Goal: Task Accomplishment & Management: Manage account settings

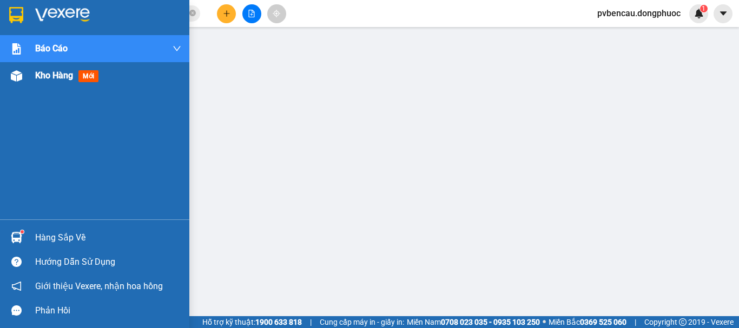
click at [15, 73] on img at bounding box center [16, 75] width 11 height 11
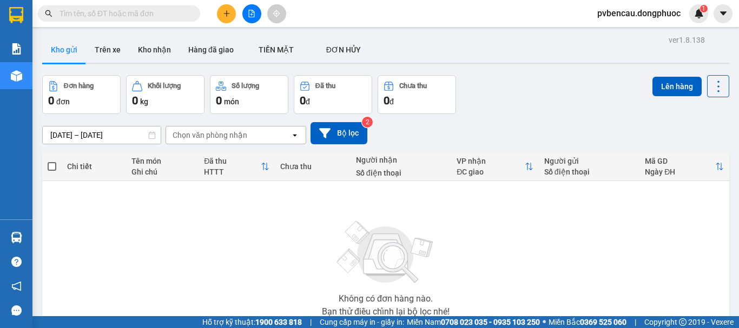
click at [152, 226] on div "Không có đơn hàng nào. Bạn thử điều chỉnh lại bộ lọc nhé!" at bounding box center [386, 265] width 676 height 162
click at [225, 15] on icon "plus" at bounding box center [227, 14] width 8 height 8
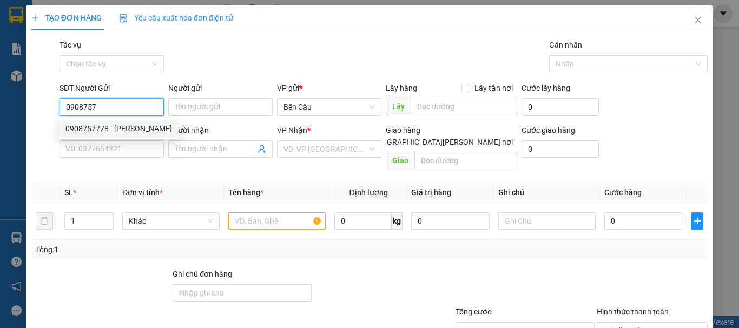
click at [104, 125] on div "0908757778 - [PERSON_NAME]" at bounding box center [118, 129] width 107 height 12
type input "0908757778"
type input "vạn phúc"
type input "02837271267"
type input "[GEOGRAPHIC_DATA]"
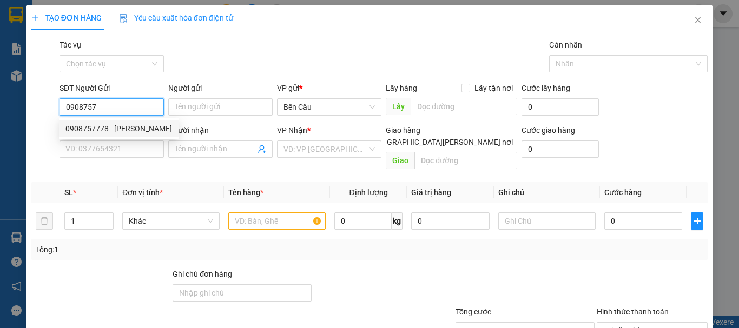
type input "Kdb"
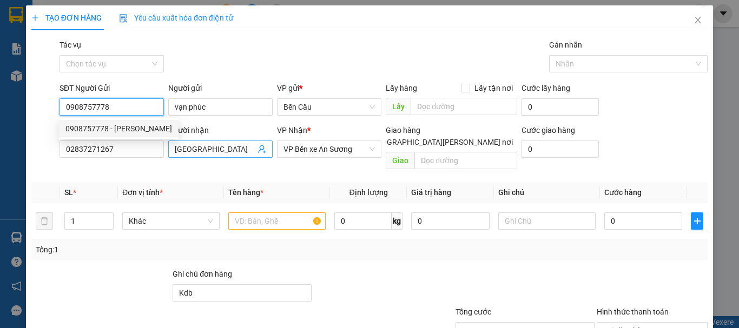
type input "20.000"
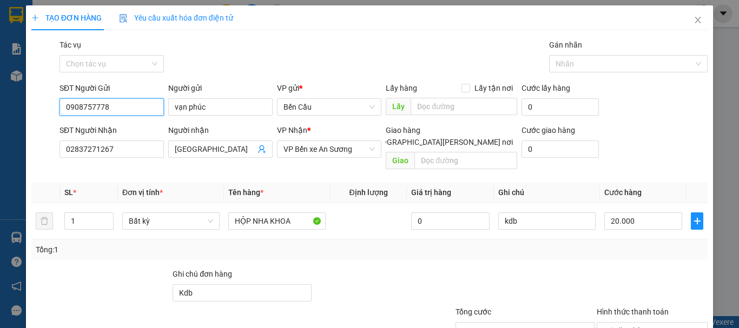
scroll to position [72, 0]
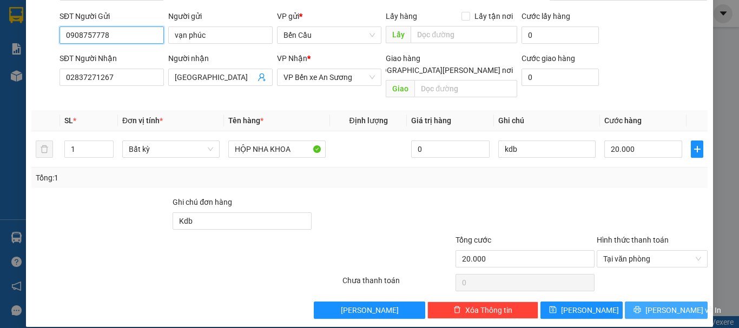
type input "0908757778"
click at [660, 305] on span "[PERSON_NAME] và In" at bounding box center [683, 311] width 76 height 12
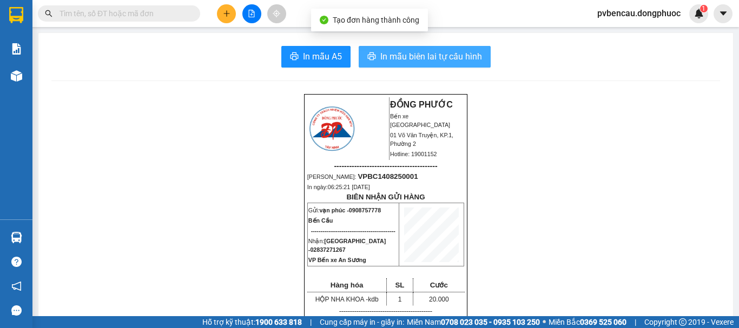
click at [435, 67] on button "In mẫu biên lai tự cấu hình" at bounding box center [425, 57] width 132 height 22
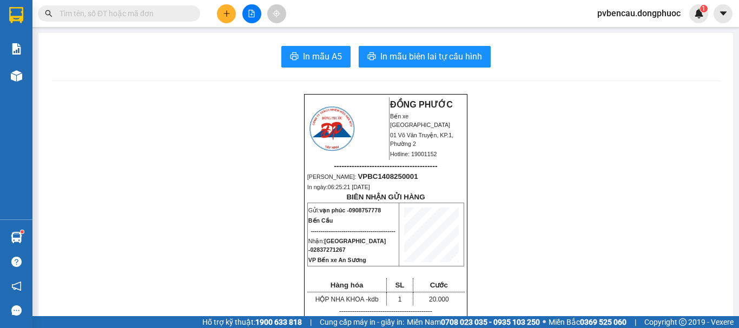
click at [233, 16] on button at bounding box center [226, 13] width 19 height 19
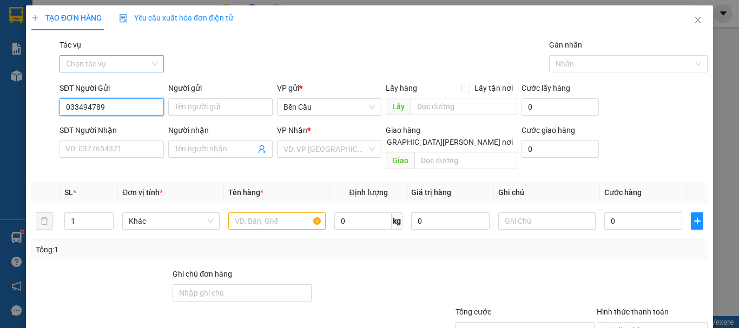
type input "0334947892"
click at [119, 121] on div "0334947892 - SINH" at bounding box center [110, 128] width 103 height 17
type input "SINH"
type input "0977160393"
type input "SANG"
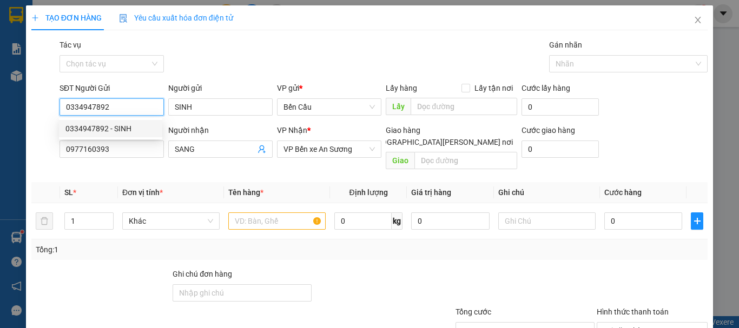
type input "30.000"
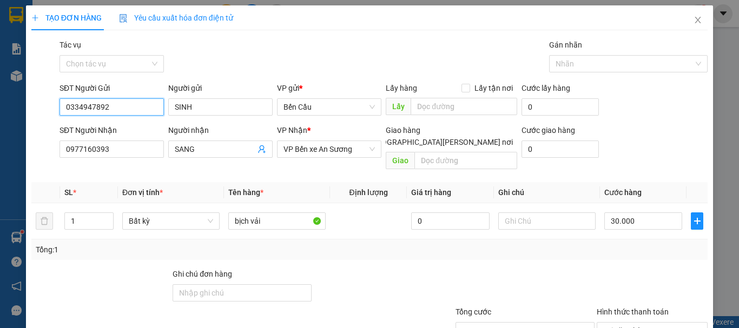
scroll to position [72, 0]
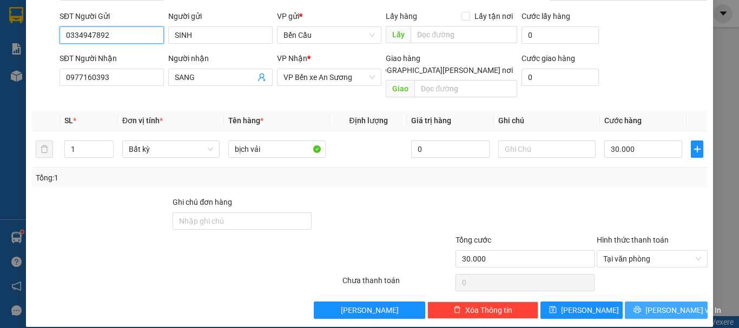
type input "0334947892"
click at [649, 302] on button "[PERSON_NAME] và In" at bounding box center [666, 310] width 83 height 17
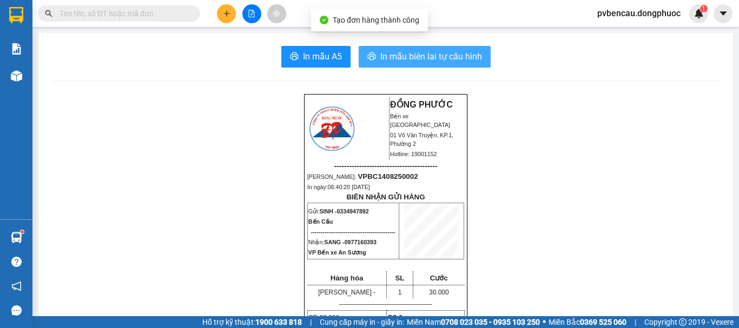
click at [426, 51] on span "In mẫu biên lai tự cấu hình" at bounding box center [431, 57] width 102 height 14
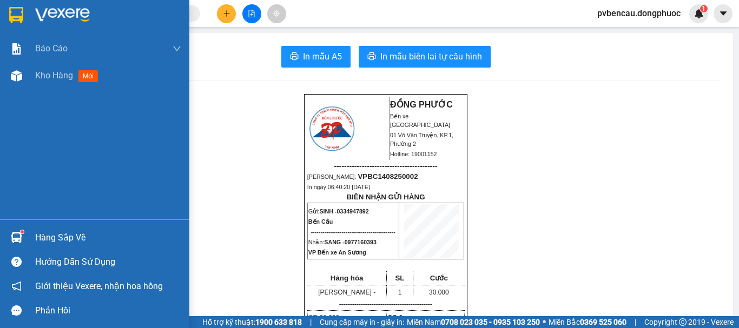
click at [18, 235] on img at bounding box center [16, 237] width 11 height 11
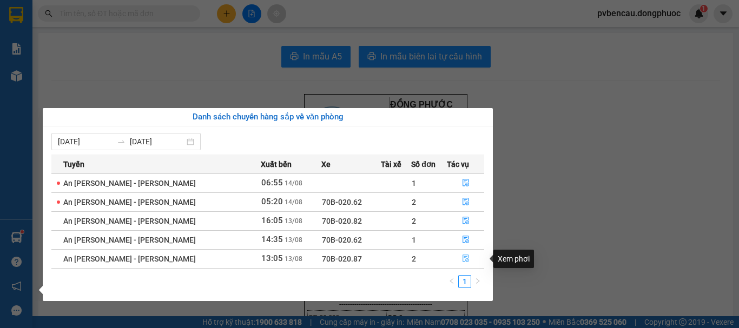
click at [462, 260] on icon "file-done" at bounding box center [466, 259] width 8 height 8
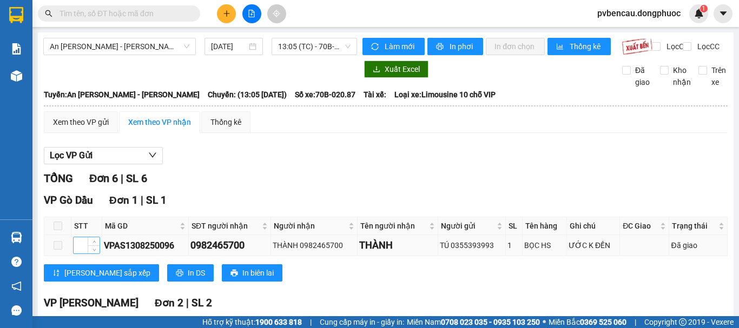
scroll to position [54, 0]
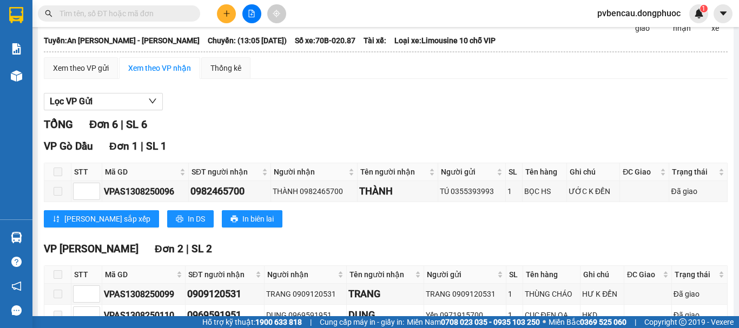
click at [58, 176] on span at bounding box center [58, 172] width 9 height 9
click at [56, 196] on span at bounding box center [58, 191] width 9 height 9
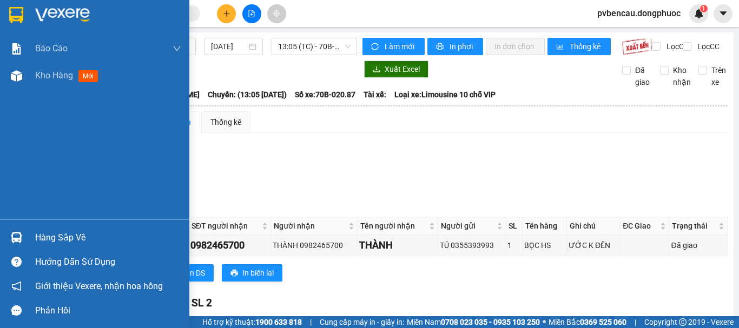
click at [22, 236] on div at bounding box center [16, 237] width 19 height 19
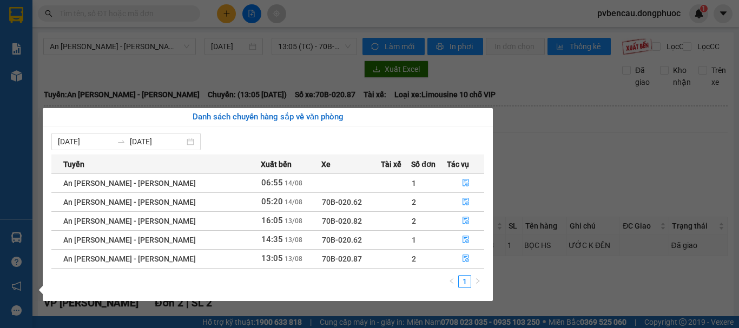
click at [529, 167] on section "Kết quả [PERSON_NAME] ( 0 ) Bộ lọc No Data pvbencau.dongphuoc 1 [PERSON_NAME] […" at bounding box center [369, 164] width 739 height 328
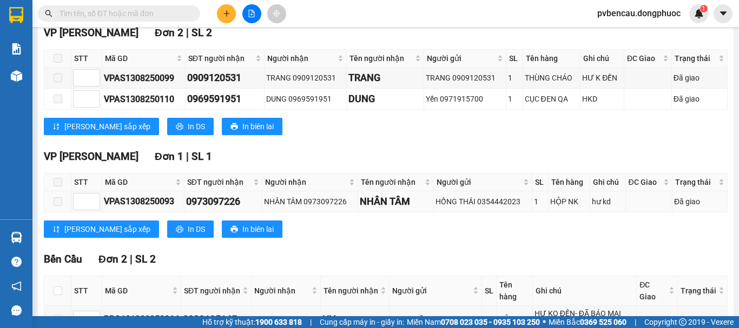
scroll to position [374, 0]
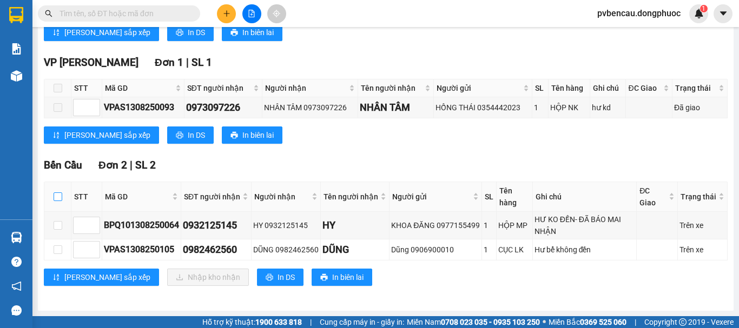
click at [58, 195] on input "checkbox" at bounding box center [58, 197] width 9 height 9
checkbox input "true"
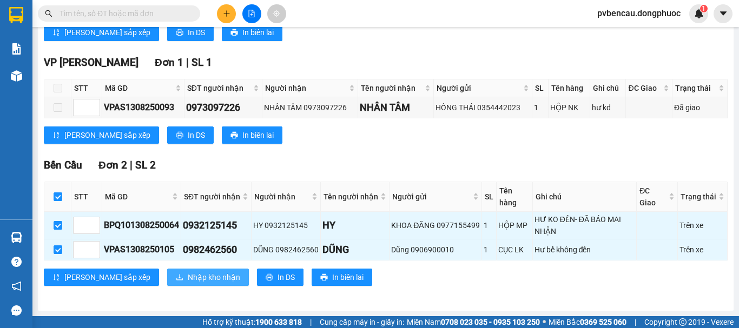
click at [188, 274] on span "Nhập kho nhận" at bounding box center [214, 278] width 52 height 12
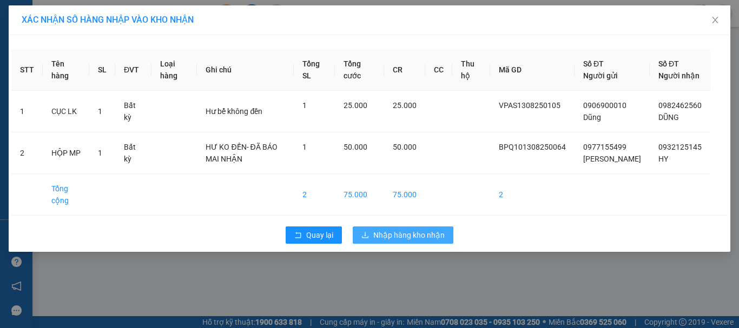
click at [386, 249] on div "Quay lại Nhập hàng kho nhận" at bounding box center [369, 235] width 716 height 28
click at [391, 241] on span "Nhập hàng kho nhận" at bounding box center [408, 235] width 71 height 12
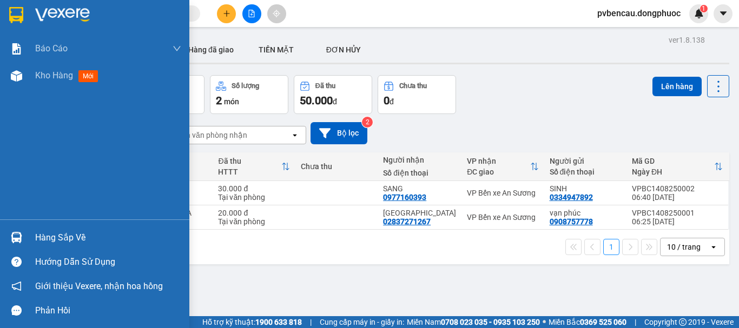
click at [49, 238] on div "Hàng sắp về" at bounding box center [108, 238] width 146 height 16
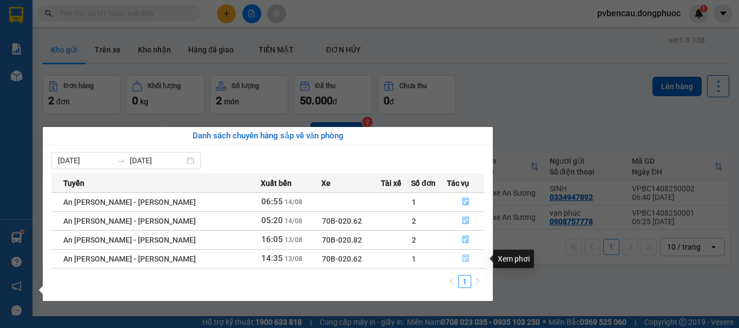
click at [462, 261] on icon "file-done" at bounding box center [466, 259] width 8 height 8
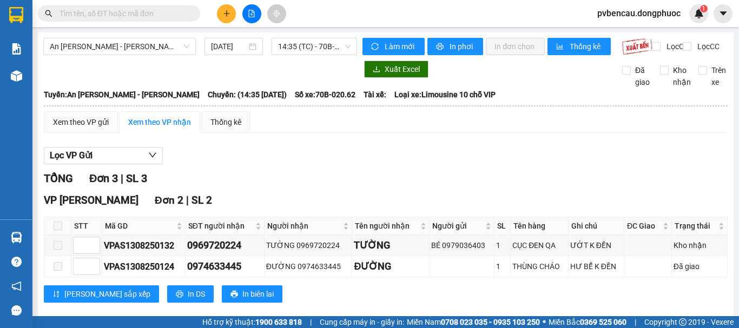
scroll to position [129, 0]
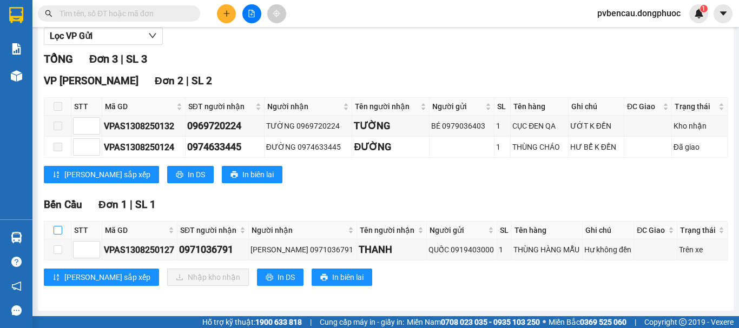
click at [55, 232] on input "checkbox" at bounding box center [58, 230] width 9 height 9
checkbox input "true"
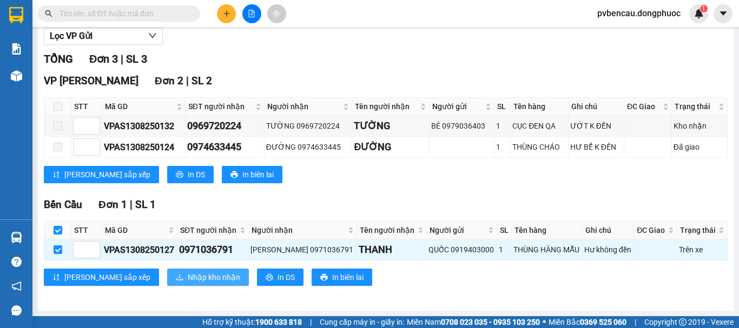
click at [188, 276] on span "Nhập kho nhận" at bounding box center [214, 278] width 52 height 12
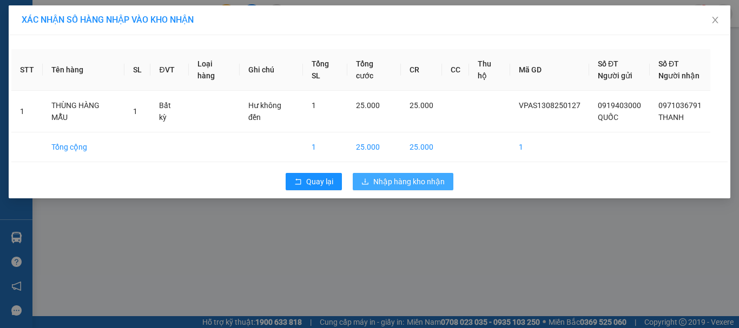
click at [419, 181] on span "Nhập hàng kho nhận" at bounding box center [408, 182] width 71 height 12
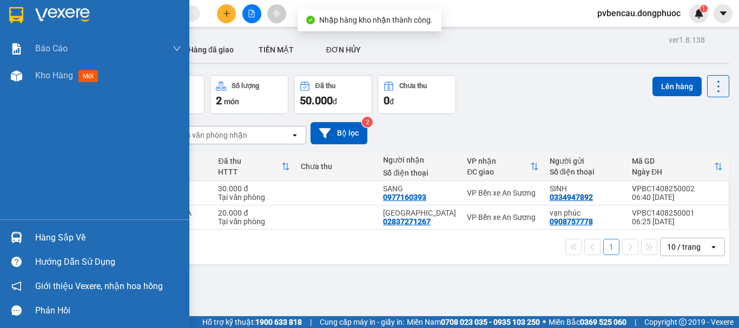
click at [19, 241] on img at bounding box center [16, 237] width 11 height 11
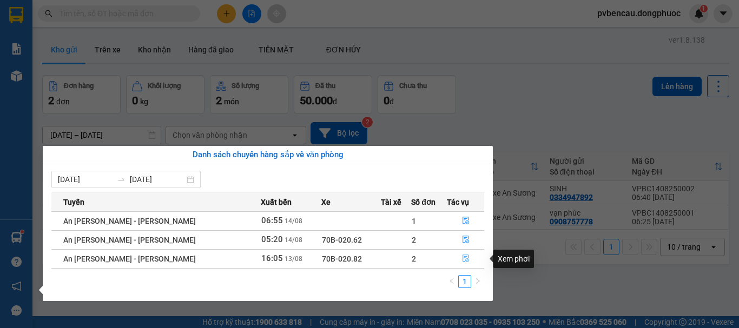
click at [464, 263] on span "file-done" at bounding box center [466, 259] width 8 height 9
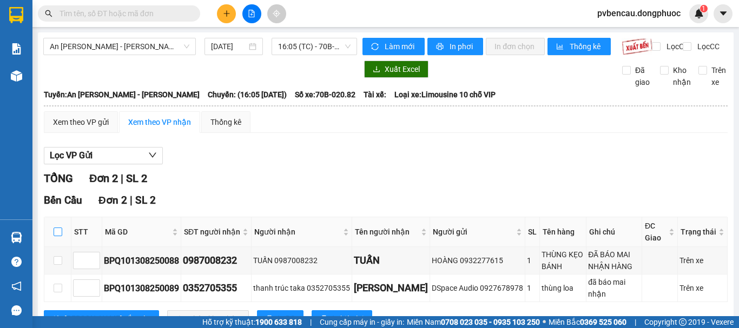
click at [58, 236] on input "checkbox" at bounding box center [58, 232] width 9 height 9
checkbox input "true"
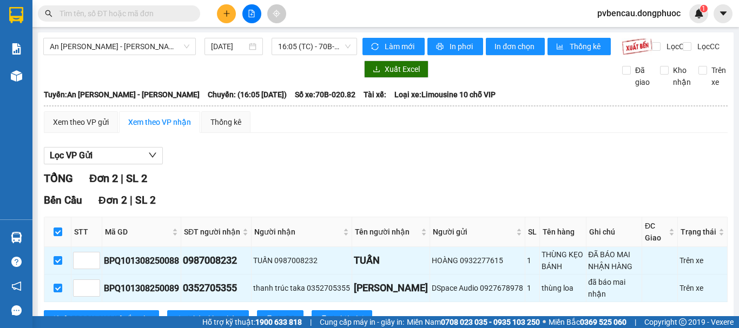
scroll to position [51, 0]
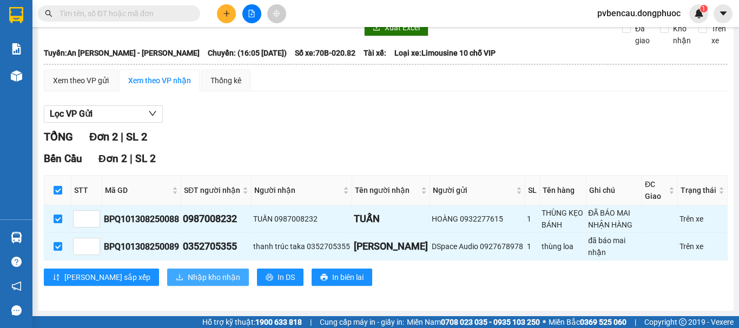
click at [188, 275] on span "Nhập kho nhận" at bounding box center [214, 278] width 52 height 12
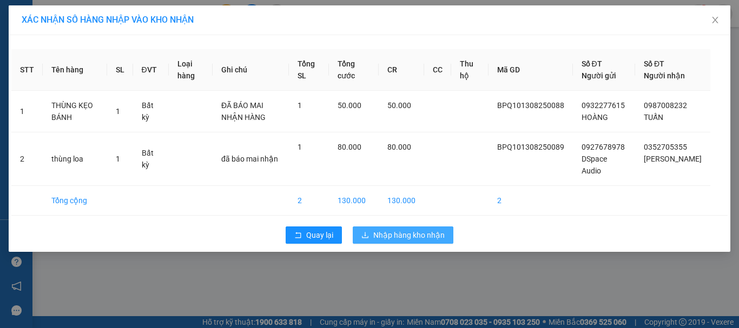
click at [374, 238] on span "Nhập hàng kho nhận" at bounding box center [408, 235] width 71 height 12
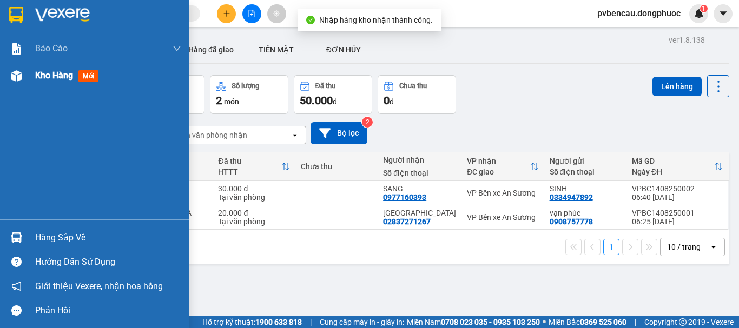
click at [30, 75] on div "Kho hàng mới" at bounding box center [94, 75] width 189 height 27
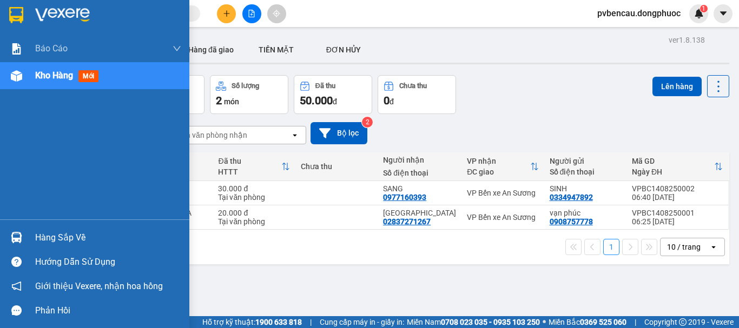
click at [64, 240] on div "Hàng sắp về" at bounding box center [108, 238] width 146 height 16
click at [64, 240] on div "Báo cáo Mẫu 1: Báo cáo dòng tiền Mẫu 1: Báo cáo dòng tiền theo nhân viên Mẫu 1:…" at bounding box center [94, 164] width 189 height 328
click at [52, 240] on div "Hàng sắp về" at bounding box center [108, 238] width 146 height 16
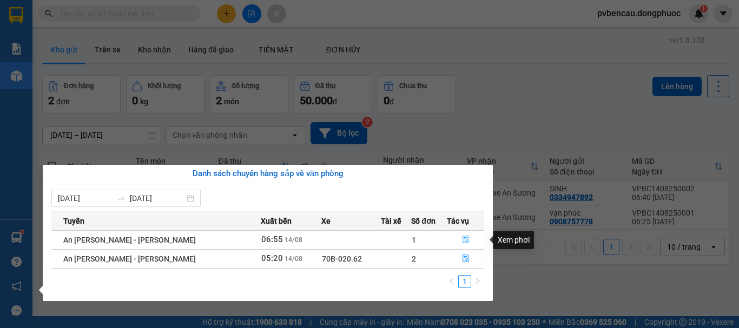
click at [462, 239] on icon "file-done" at bounding box center [466, 240] width 8 height 8
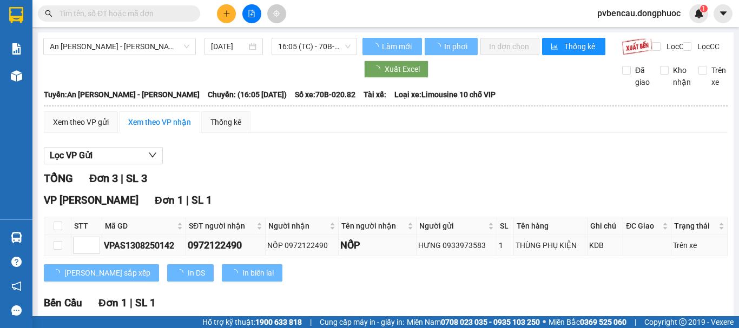
type input "[DATE]"
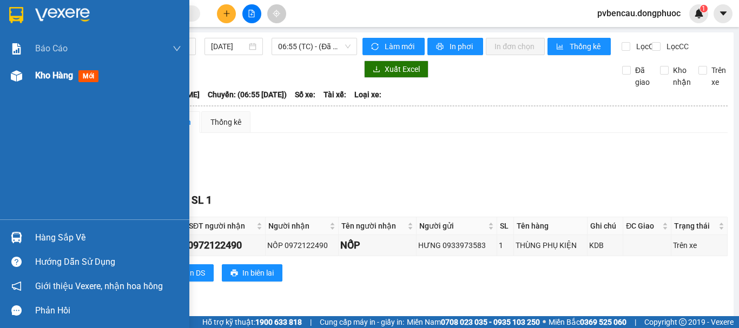
click at [23, 74] on div at bounding box center [16, 76] width 19 height 19
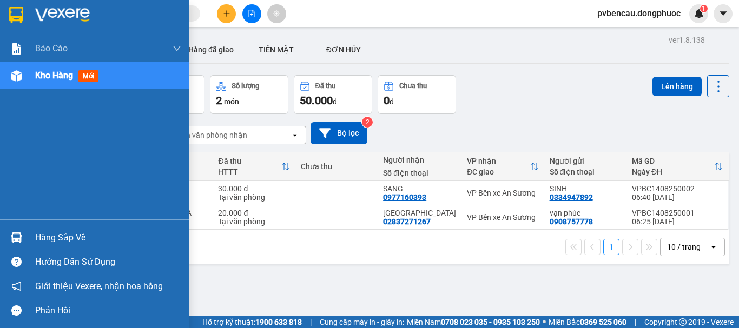
click at [21, 230] on div at bounding box center [16, 237] width 19 height 19
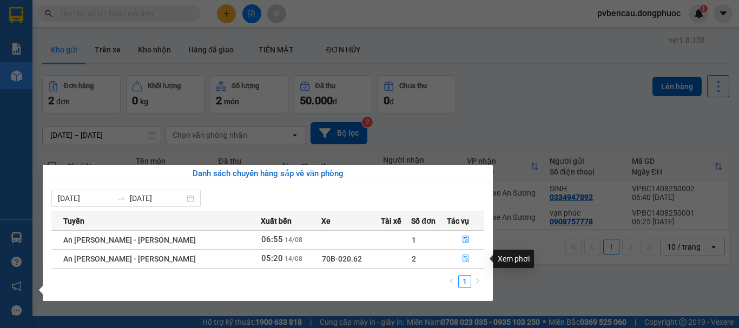
click at [462, 259] on icon "file-done" at bounding box center [466, 259] width 8 height 8
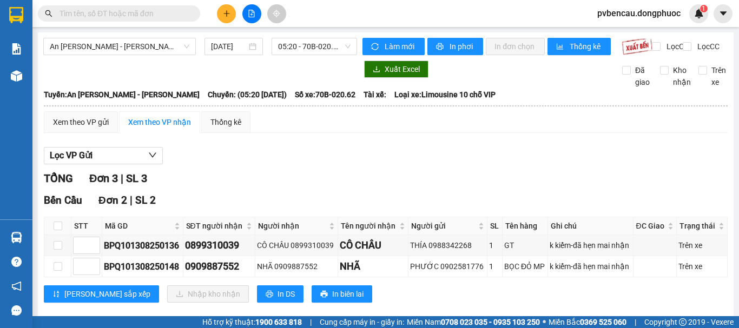
scroll to position [147, 0]
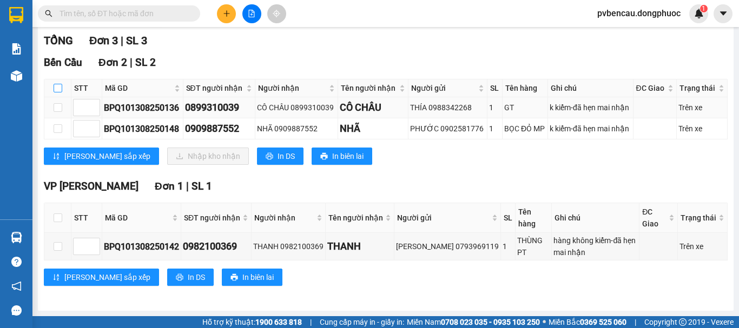
drag, startPoint x: 61, startPoint y: 91, endPoint x: 67, endPoint y: 105, distance: 15.3
click at [61, 91] on input "checkbox" at bounding box center [58, 88] width 9 height 9
checkbox input "true"
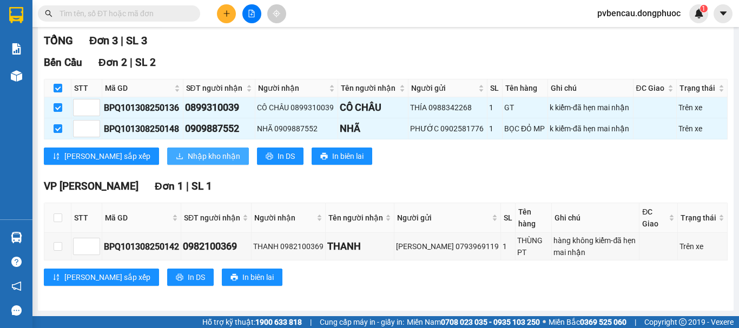
click at [188, 157] on span "Nhập kho nhận" at bounding box center [214, 156] width 52 height 12
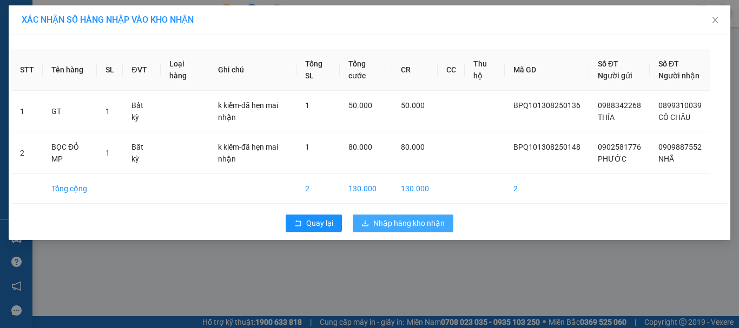
click at [422, 228] on button "Nhập hàng kho nhận" at bounding box center [403, 223] width 101 height 17
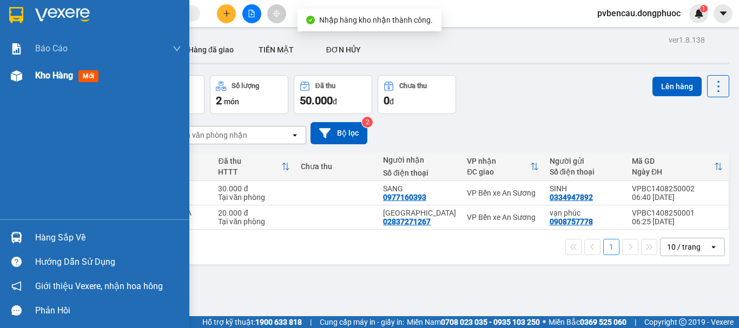
click at [61, 78] on span "Kho hàng" at bounding box center [54, 75] width 38 height 10
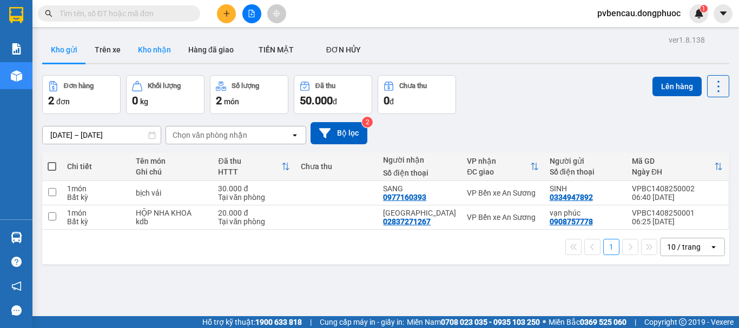
click at [171, 51] on button "Kho nhận" at bounding box center [154, 50] width 50 height 26
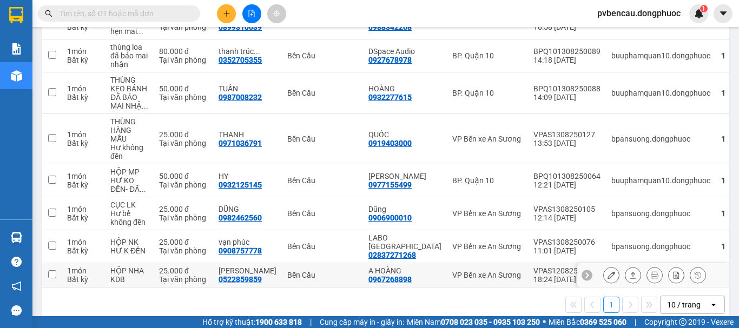
scroll to position [223, 0]
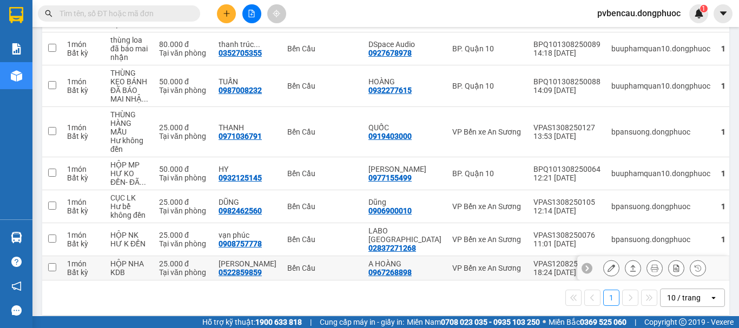
click at [154, 256] on td "HỘP NHA KDB" at bounding box center [129, 268] width 49 height 24
checkbox input "true"
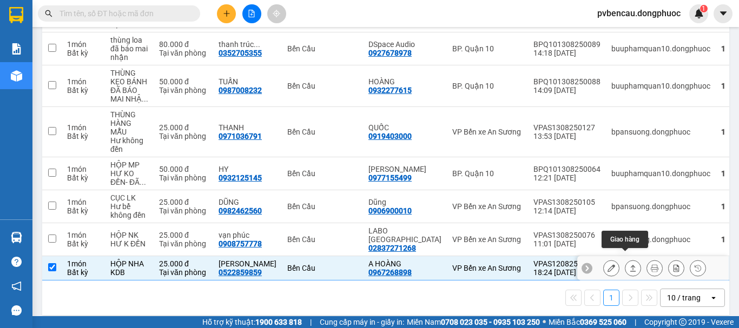
click at [625, 260] on button at bounding box center [632, 268] width 15 height 19
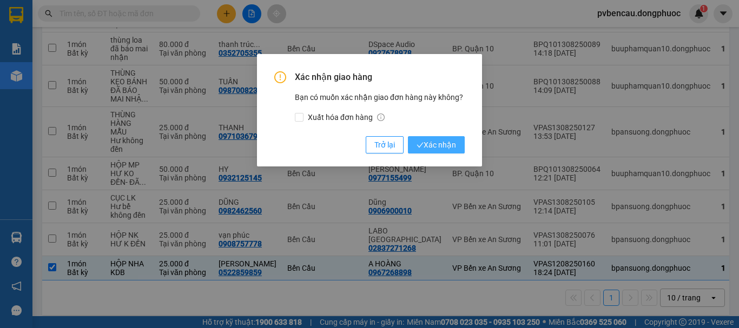
click at [430, 142] on span "Xác nhận" at bounding box center [436, 145] width 39 height 12
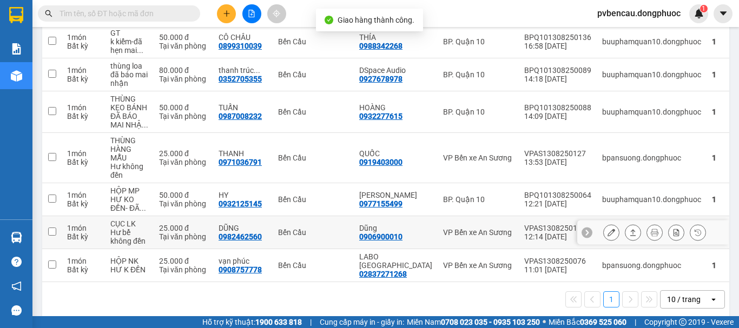
scroll to position [199, 0]
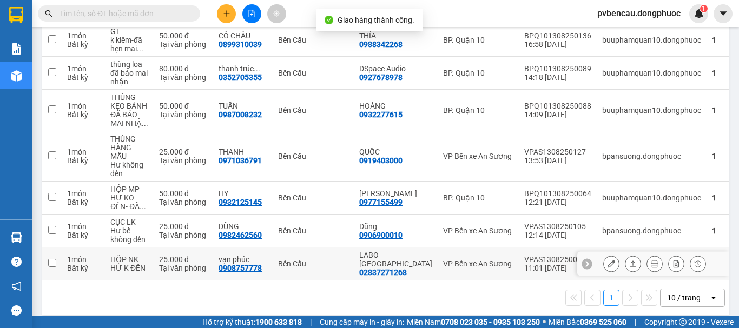
click at [289, 260] on div "Bến Cầu" at bounding box center [313, 264] width 70 height 9
checkbox input "true"
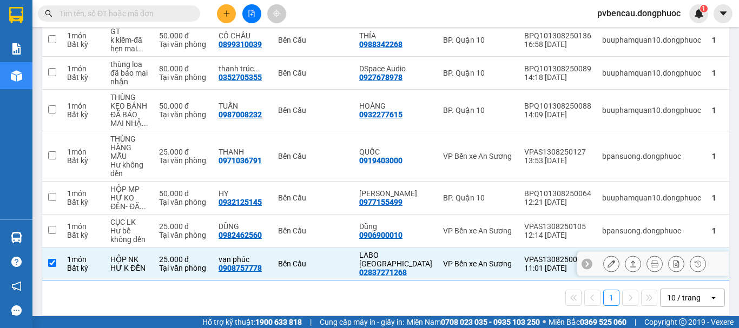
click at [630, 261] on icon at bounding box center [633, 264] width 6 height 6
click at [629, 260] on icon at bounding box center [633, 264] width 8 height 8
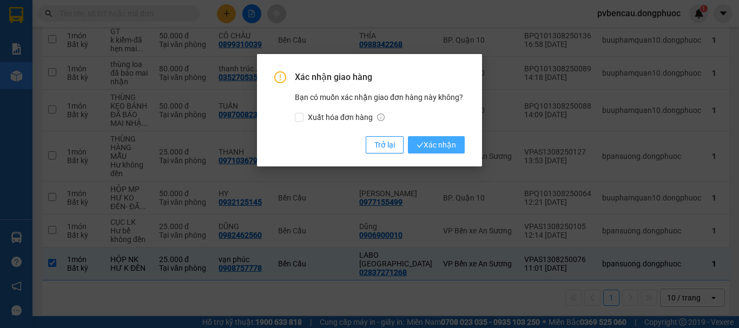
click at [425, 146] on span "Xác nhận" at bounding box center [436, 145] width 39 height 12
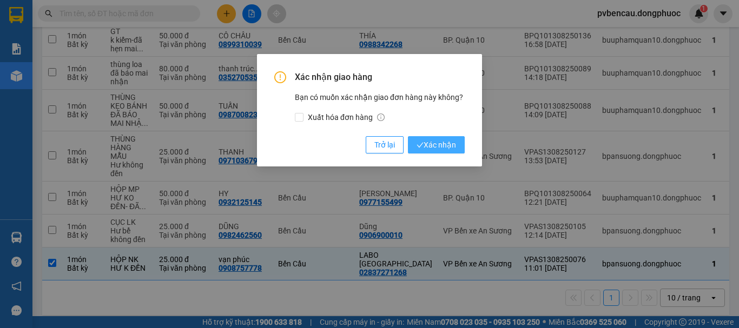
click at [427, 146] on span "Xác nhận" at bounding box center [436, 145] width 39 height 12
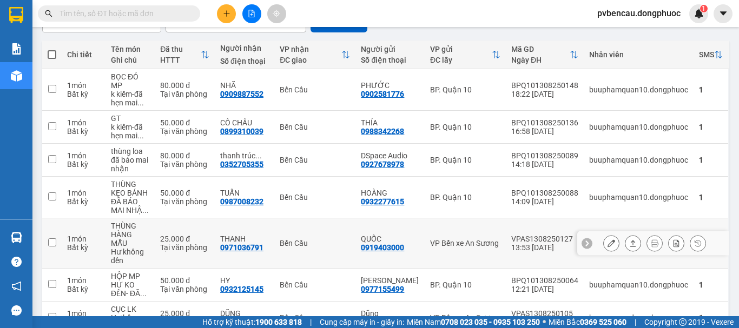
scroll to position [58, 0]
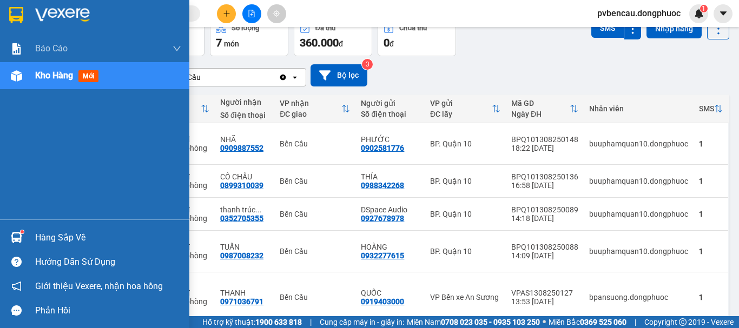
click at [73, 72] on span "Kho hàng" at bounding box center [54, 75] width 38 height 10
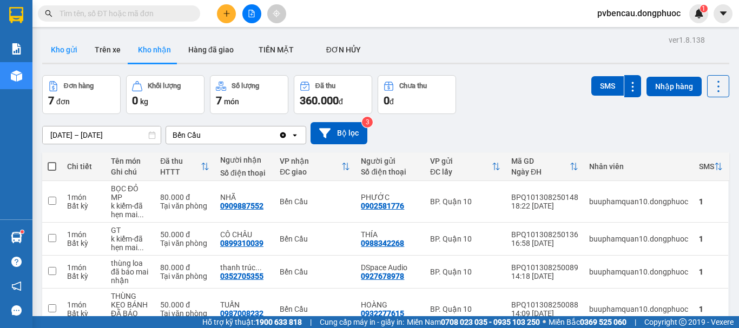
click at [47, 54] on button "Kho gửi" at bounding box center [64, 50] width 44 height 26
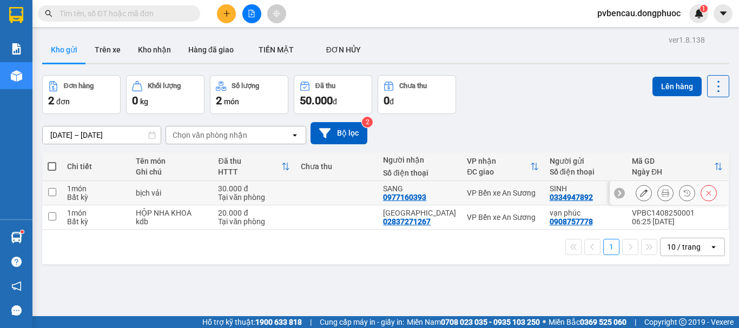
click at [136, 190] on div "bịch vải" at bounding box center [171, 193] width 71 height 9
checkbox input "true"
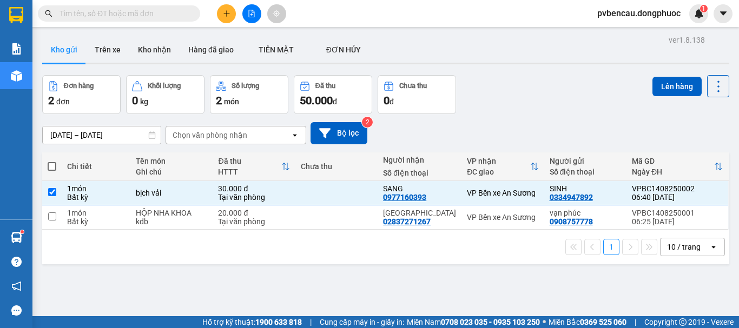
click at [155, 230] on div "1 10 / trang open" at bounding box center [385, 247] width 687 height 35
click at [164, 221] on div "kdb" at bounding box center [171, 221] width 71 height 9
checkbox input "true"
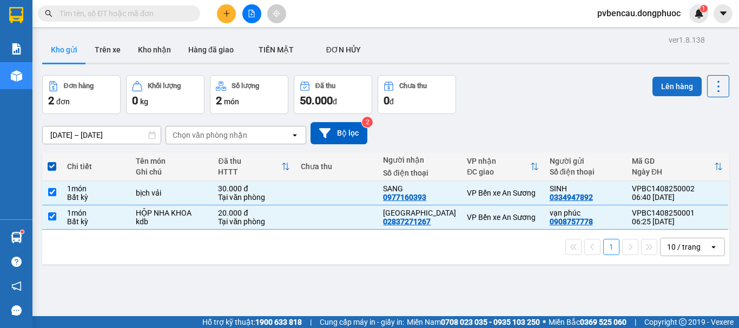
click at [675, 87] on button "Lên hàng" at bounding box center [676, 86] width 49 height 19
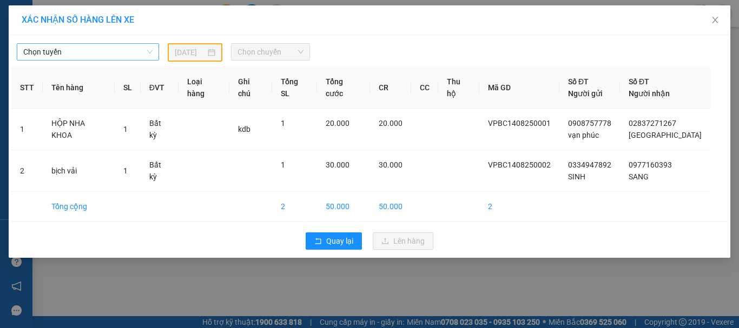
click at [92, 45] on span "Chọn tuyến" at bounding box center [87, 52] width 129 height 16
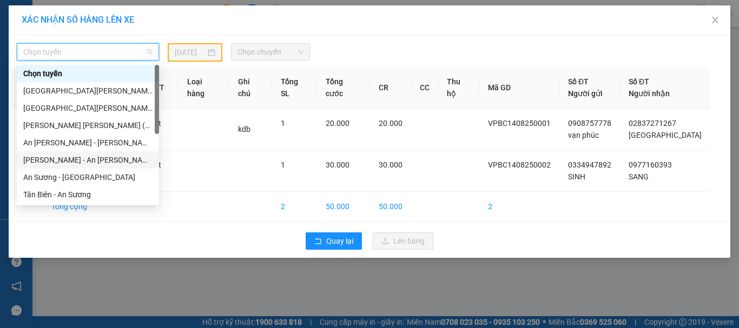
click at [57, 157] on div "[PERSON_NAME] - An [PERSON_NAME]" at bounding box center [87, 160] width 129 height 12
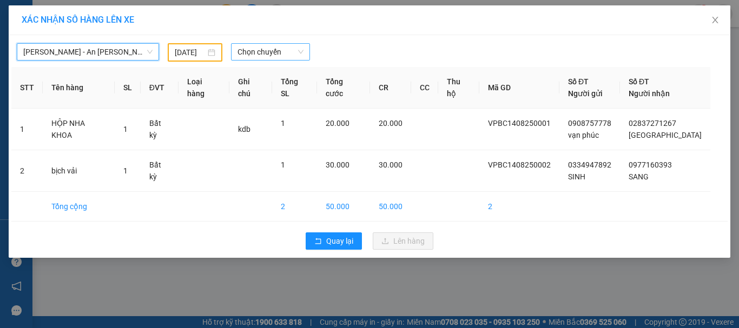
click at [247, 48] on span "Chọn chuyến" at bounding box center [270, 52] width 67 height 16
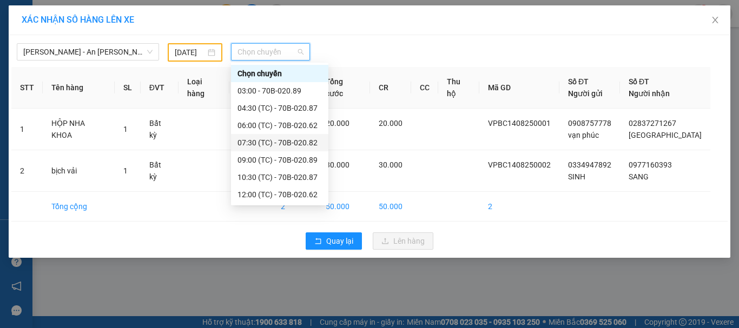
click at [276, 141] on div "07:30 (TC) - 70B-020.82" at bounding box center [279, 143] width 84 height 12
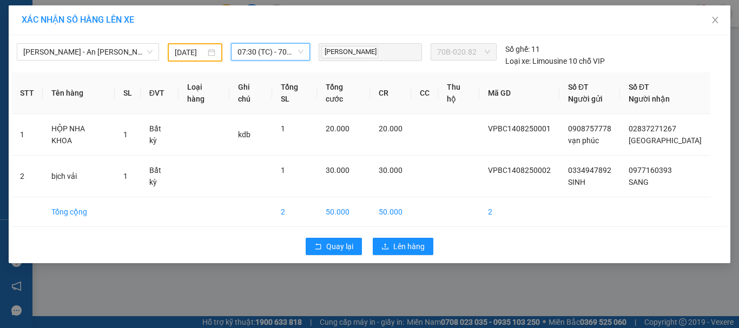
click at [278, 55] on span "07:30 (TC) - 70B-020.82" at bounding box center [270, 52] width 67 height 16
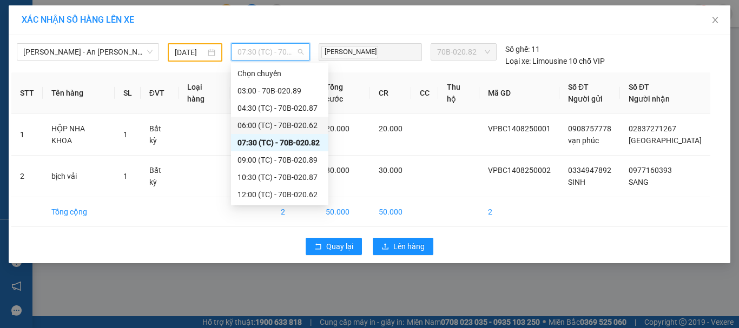
click at [298, 128] on div "06:00 (TC) - 70B-020.62" at bounding box center [279, 126] width 84 height 12
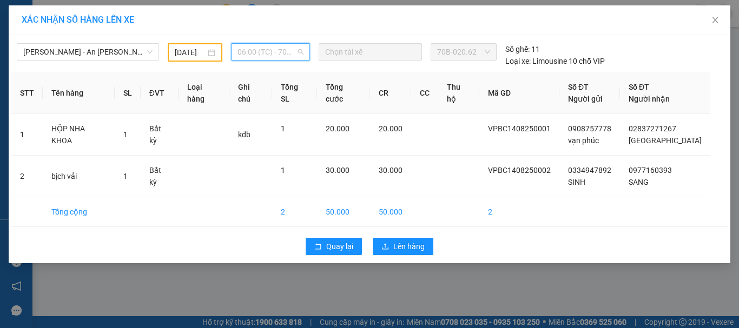
click at [285, 55] on span "06:00 (TC) - 70B-020.62" at bounding box center [270, 52] width 67 height 16
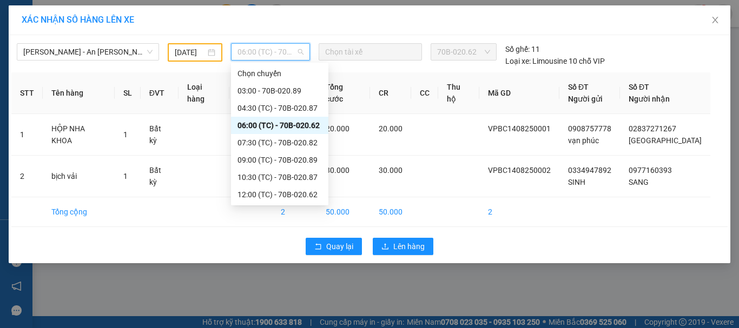
click at [301, 125] on div "06:00 (TC) - 70B-020.62" at bounding box center [279, 126] width 84 height 12
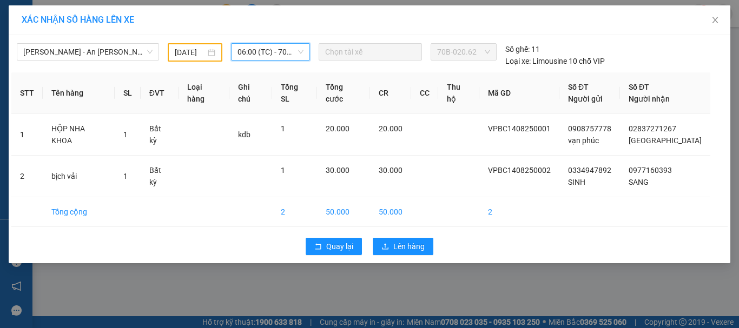
click at [282, 55] on span "06:00 (TC) - 70B-020.62" at bounding box center [270, 52] width 67 height 16
click at [287, 50] on span "06:00 (TC) - 70B-020.62" at bounding box center [270, 52] width 67 height 16
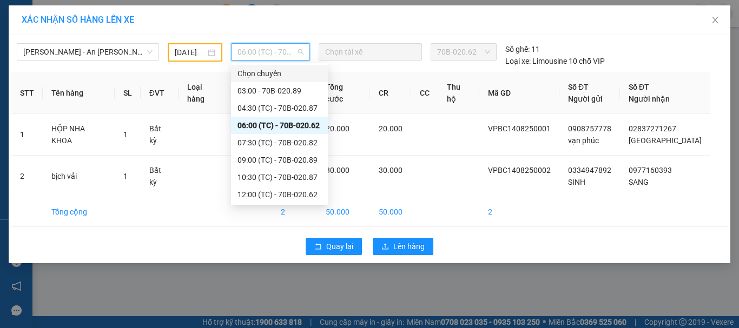
click at [195, 45] on div "[DATE]" at bounding box center [195, 52] width 54 height 18
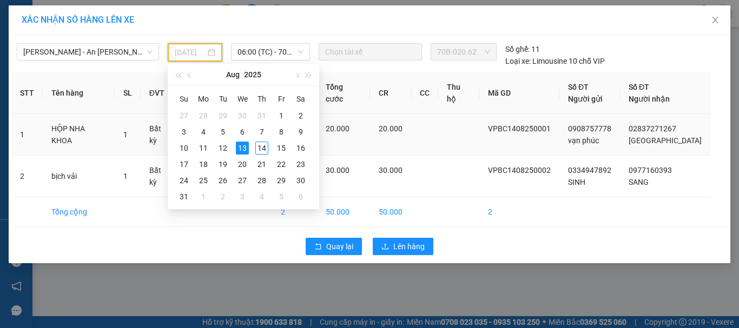
click at [257, 147] on div "14" at bounding box center [261, 148] width 13 height 13
type input "[DATE]"
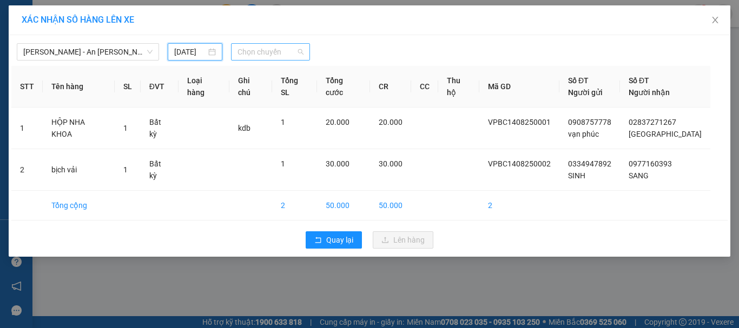
click at [261, 56] on span "Chọn chuyến" at bounding box center [270, 52] width 67 height 16
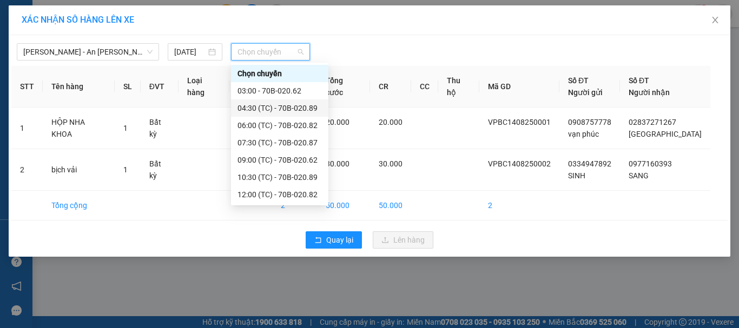
click at [288, 108] on div "04:30 (TC) - 70B-020.89" at bounding box center [279, 108] width 84 height 12
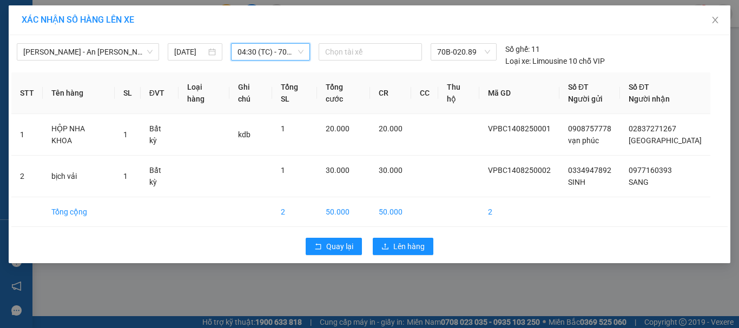
click at [400, 257] on div "Quay lại Lên hàng" at bounding box center [369, 247] width 716 height 28
click at [398, 244] on span "Lên hàng" at bounding box center [408, 247] width 31 height 12
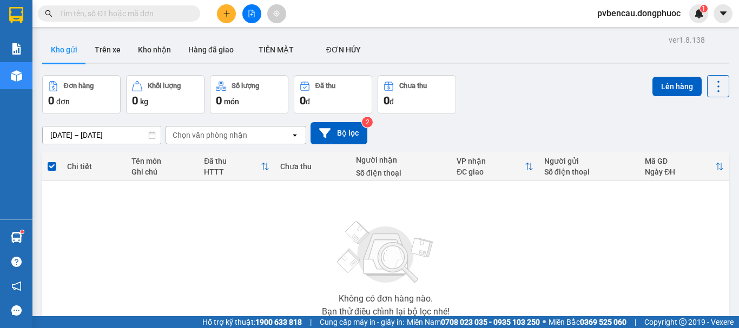
click at [163, 74] on div "ver 1.8.138 Kho gửi Trên xe [PERSON_NAME] Hàng đã [PERSON_NAME] MẶT ĐƠN [PERSO…" at bounding box center [386, 210] width 696 height 357
click at [256, 15] on button at bounding box center [251, 13] width 19 height 19
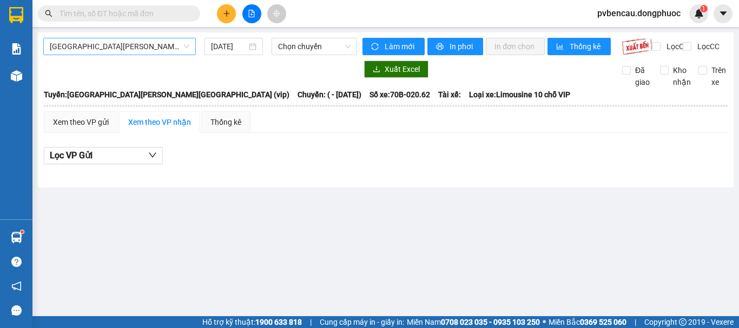
click at [134, 50] on span "[GEOGRAPHIC_DATA][PERSON_NAME][GEOGRAPHIC_DATA] (vip)" at bounding box center [120, 46] width 140 height 16
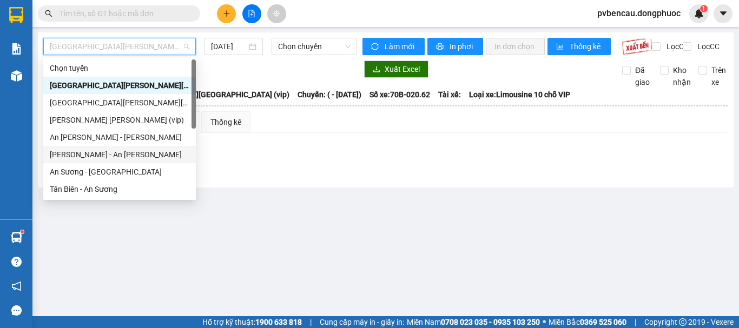
click at [91, 155] on div "[PERSON_NAME] - An [PERSON_NAME]" at bounding box center [120, 155] width 140 height 12
type input "[DATE]"
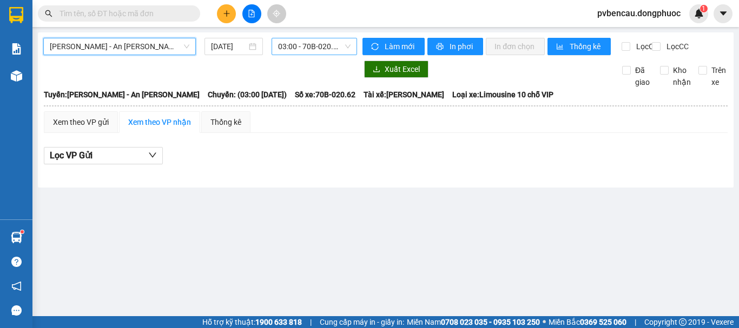
click at [322, 48] on span "03:00 - 70B-020.62" at bounding box center [314, 46] width 72 height 16
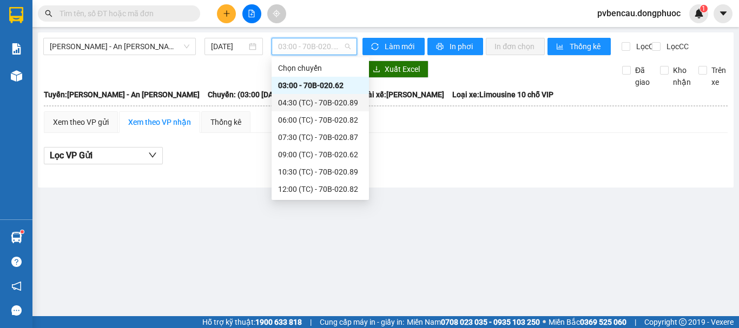
click at [325, 99] on div "04:30 (TC) - 70B-020.89" at bounding box center [320, 103] width 84 height 12
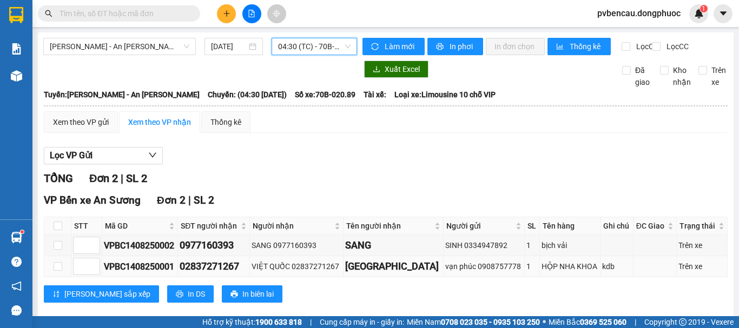
scroll to position [26, 0]
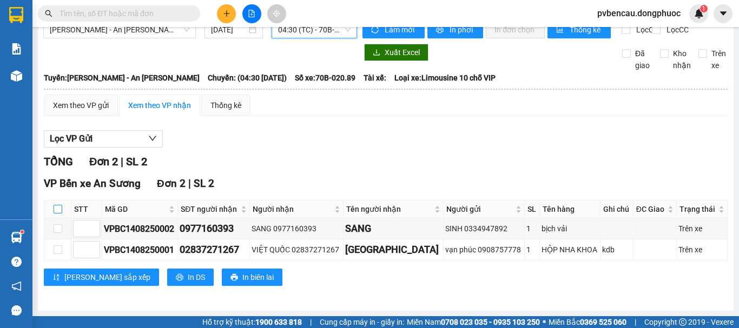
click at [58, 210] on input "checkbox" at bounding box center [58, 209] width 9 height 9
checkbox input "true"
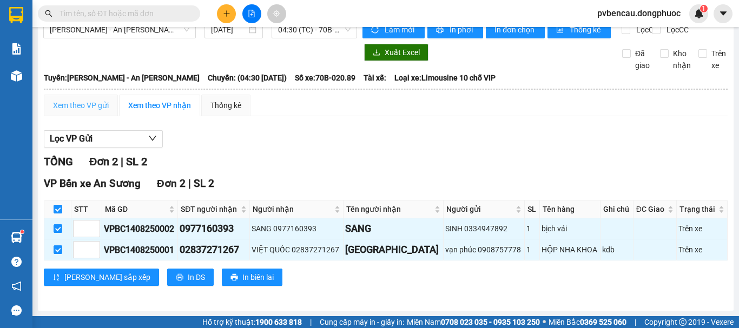
drag, startPoint x: 96, startPoint y: 113, endPoint x: 97, endPoint y: 120, distance: 7.1
click at [95, 113] on div "Xem theo VP gửi" at bounding box center [81, 106] width 74 height 22
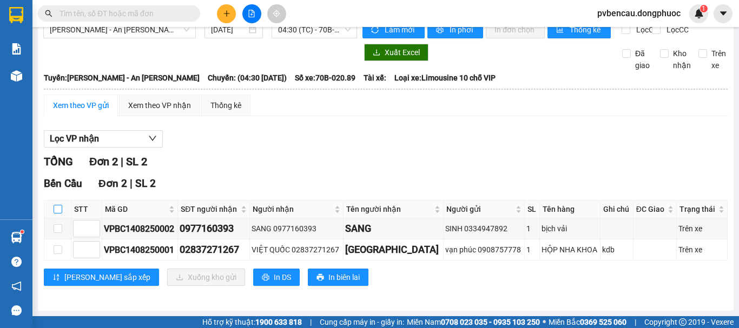
click at [57, 212] on input "checkbox" at bounding box center [58, 209] width 9 height 9
checkbox input "true"
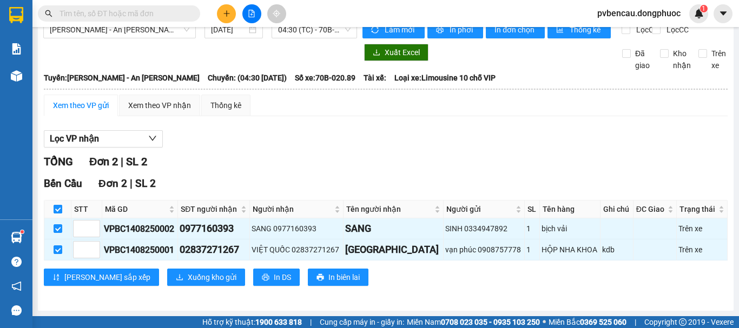
checkbox input "true"
click at [188, 280] on span "Xuống kho gửi" at bounding box center [212, 278] width 49 height 12
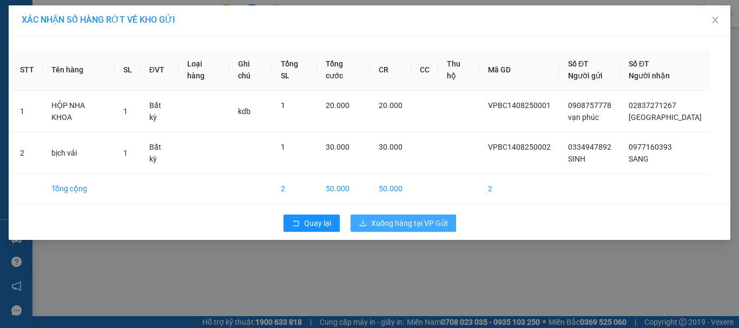
click at [406, 221] on span "Xuống hàng tại VP Gửi" at bounding box center [409, 223] width 76 height 12
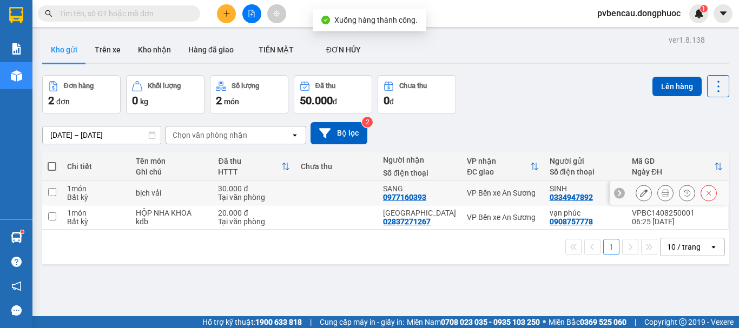
click at [144, 198] on td "bịch vải" at bounding box center [171, 193] width 82 height 24
checkbox input "true"
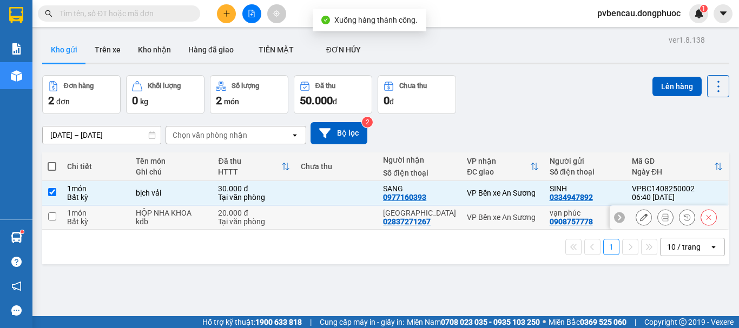
click at [144, 217] on div "kdb" at bounding box center [171, 221] width 71 height 9
checkbox input "true"
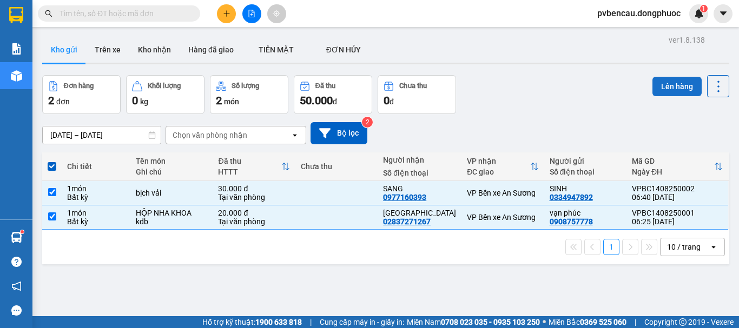
click at [671, 93] on button "Lên hàng" at bounding box center [676, 86] width 49 height 19
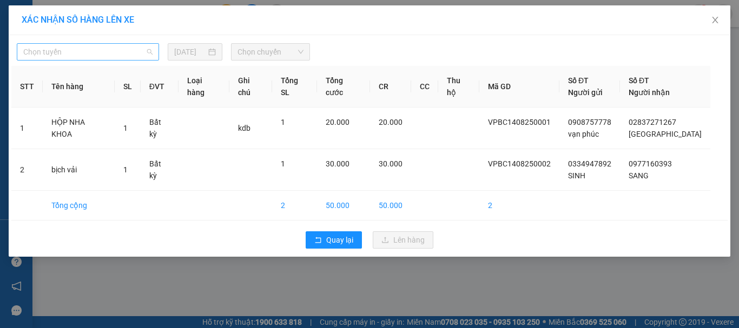
click at [88, 49] on span "Chọn tuyến" at bounding box center [87, 52] width 129 height 16
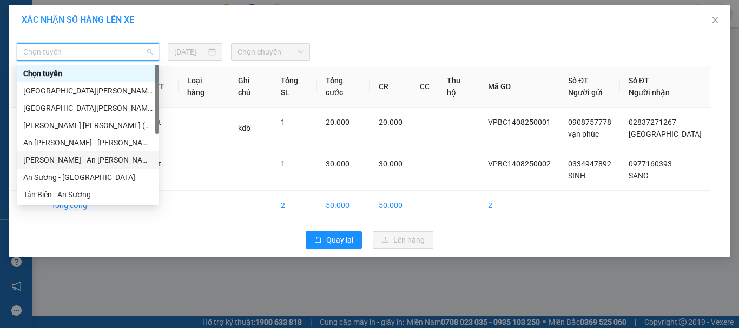
click at [65, 165] on div "[PERSON_NAME] - An [PERSON_NAME]" at bounding box center [87, 160] width 129 height 12
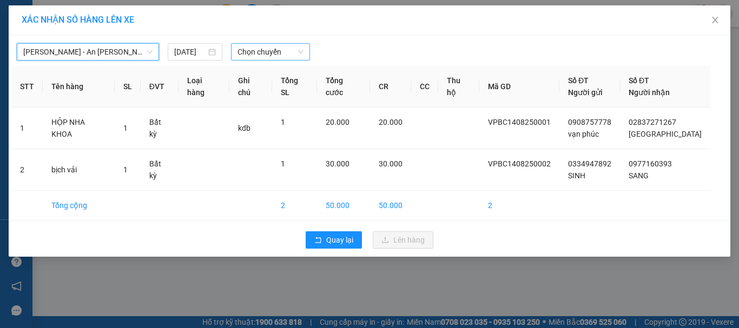
drag, startPoint x: 253, startPoint y: 55, endPoint x: 256, endPoint y: 62, distance: 7.7
click at [254, 55] on span "Chọn chuyến" at bounding box center [270, 52] width 67 height 16
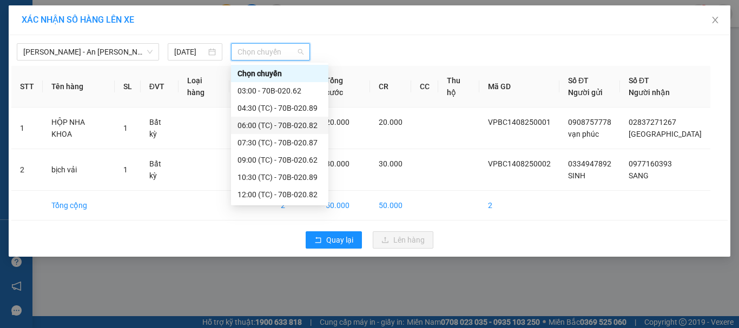
click at [274, 123] on div "06:00 (TC) - 70B-020.82" at bounding box center [279, 126] width 84 height 12
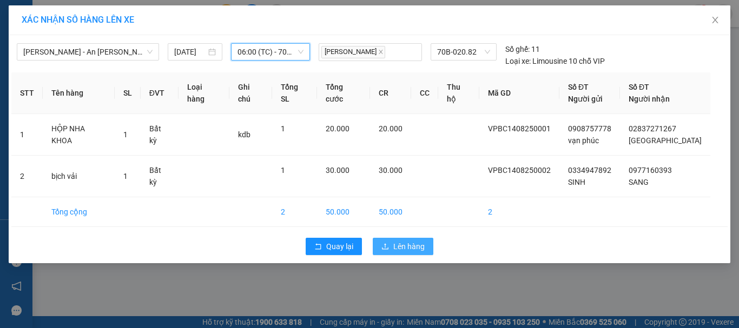
click at [400, 241] on span "Lên hàng" at bounding box center [408, 247] width 31 height 12
